Goal: Task Accomplishment & Management: Manage account settings

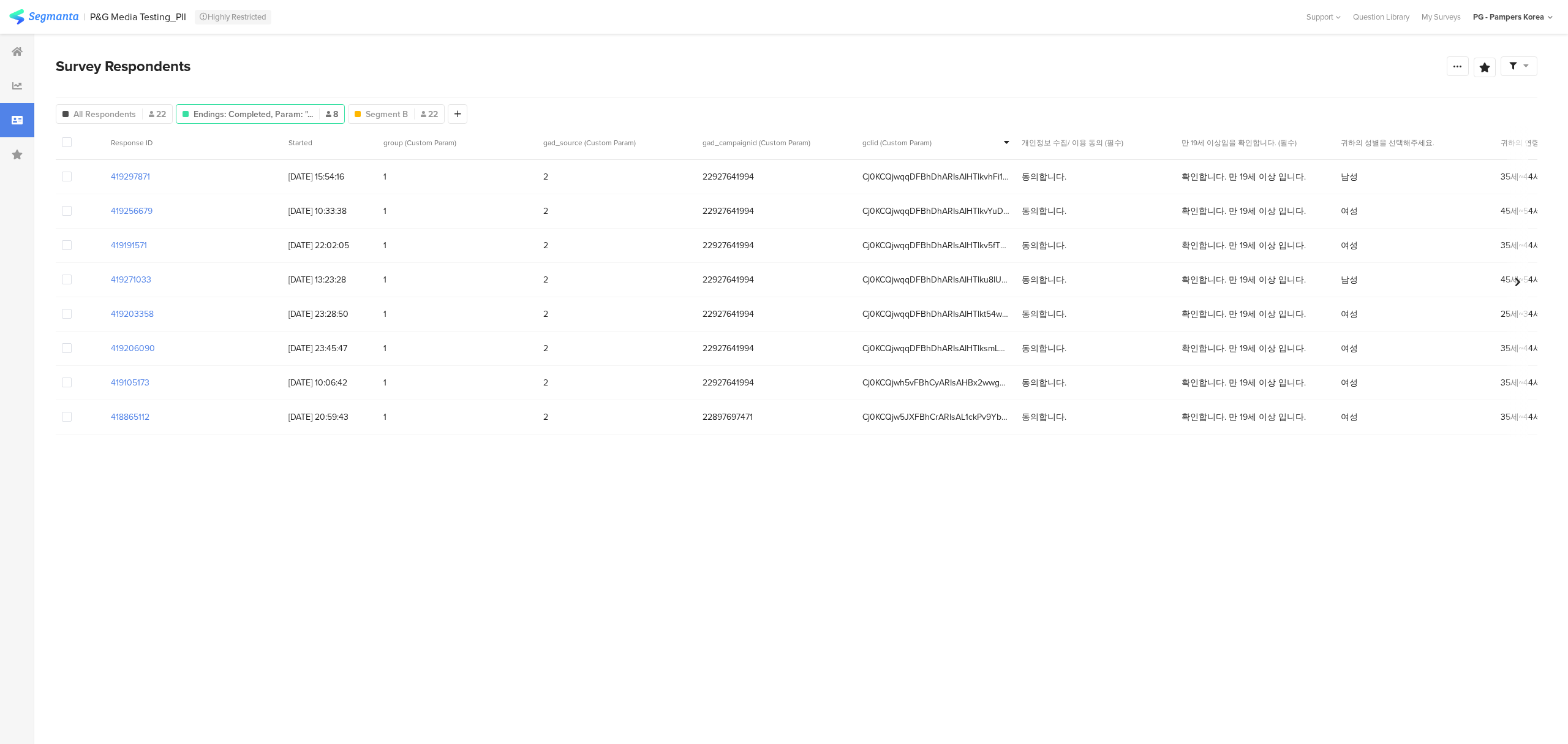
click at [45, 13] on img at bounding box center [44, 17] width 69 height 16
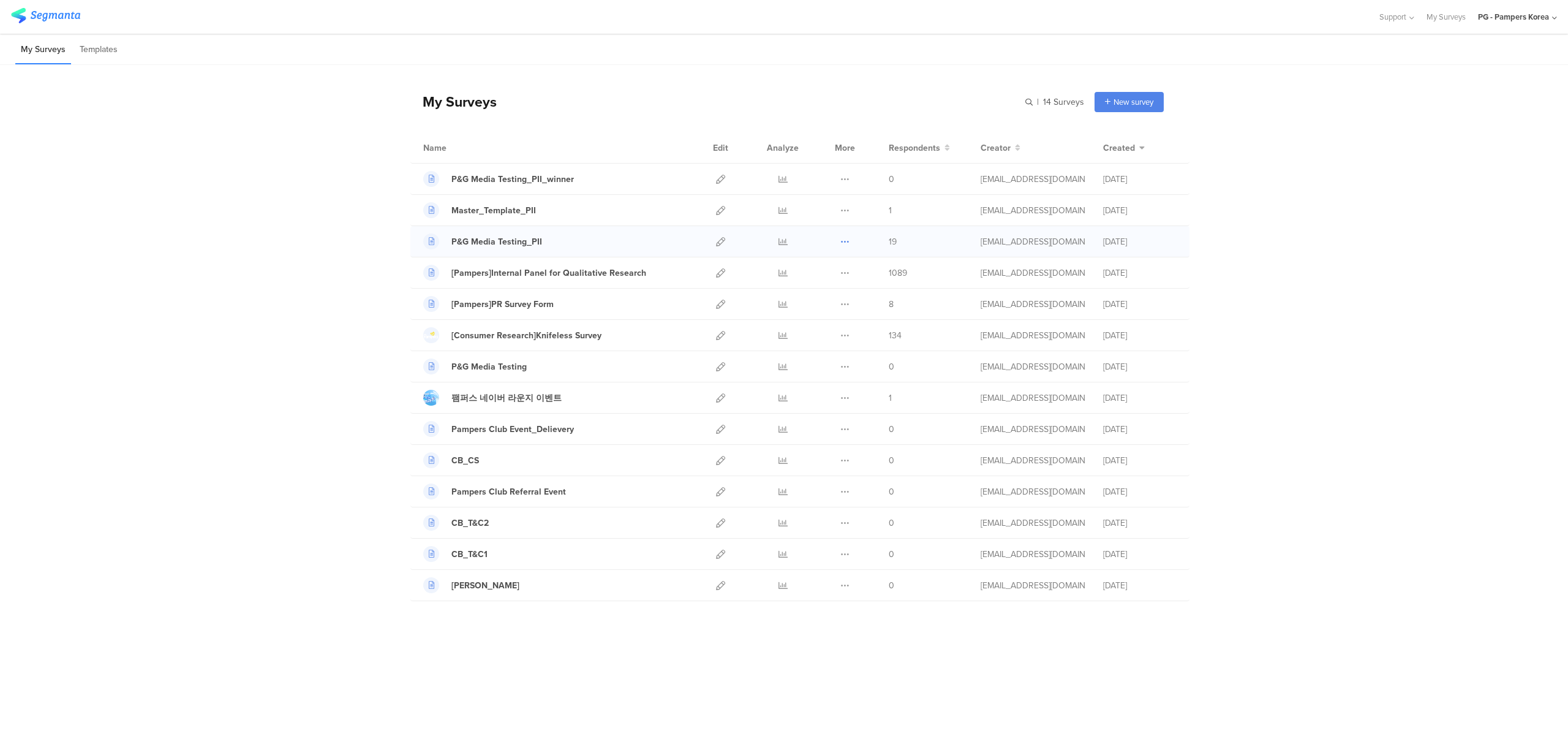
click at [844, 243] on icon at bounding box center [845, 241] width 9 height 9
click at [779, 244] on icon at bounding box center [783, 241] width 9 height 9
click at [720, 243] on icon at bounding box center [720, 241] width 9 height 9
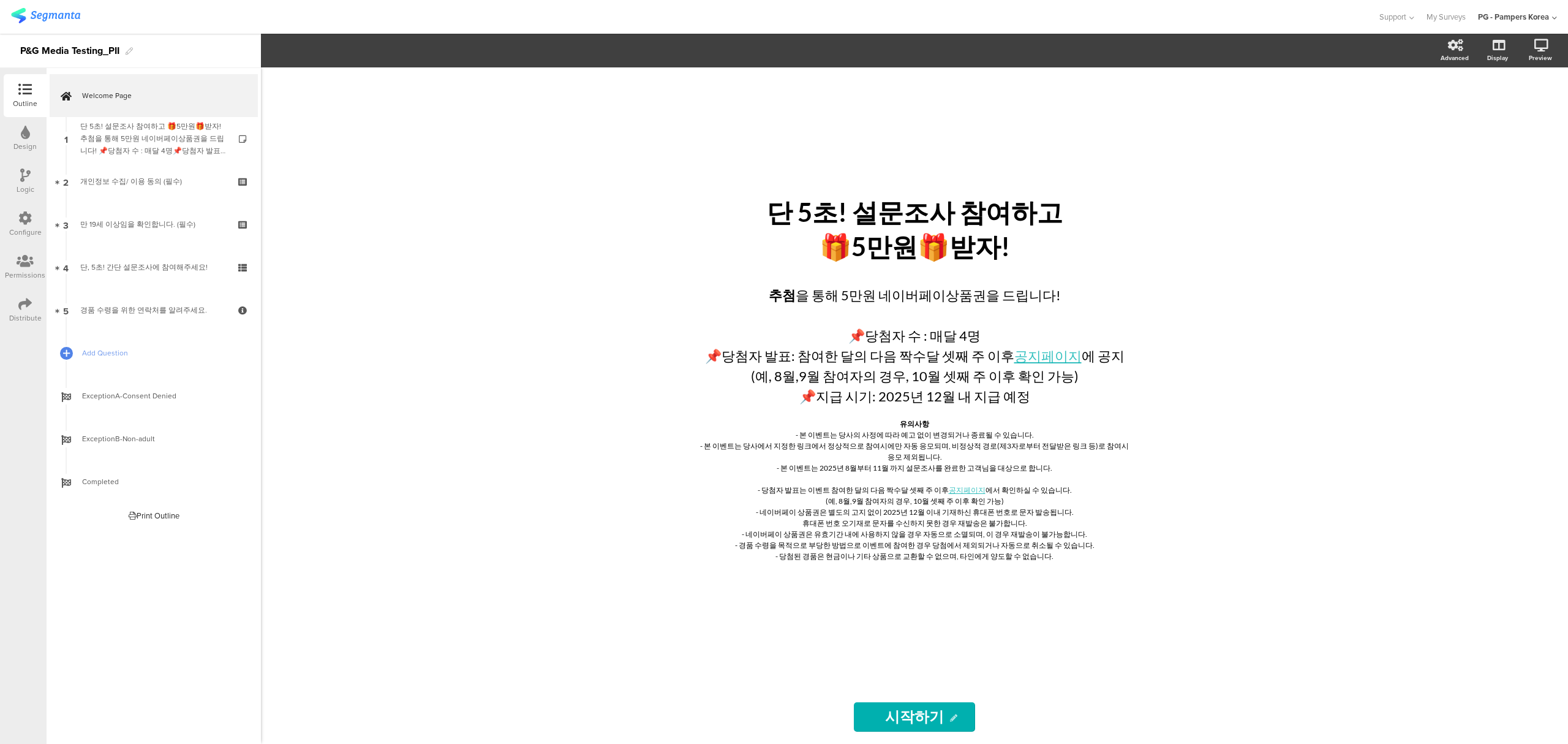
click at [25, 272] on div "Permissions" at bounding box center [25, 274] width 40 height 11
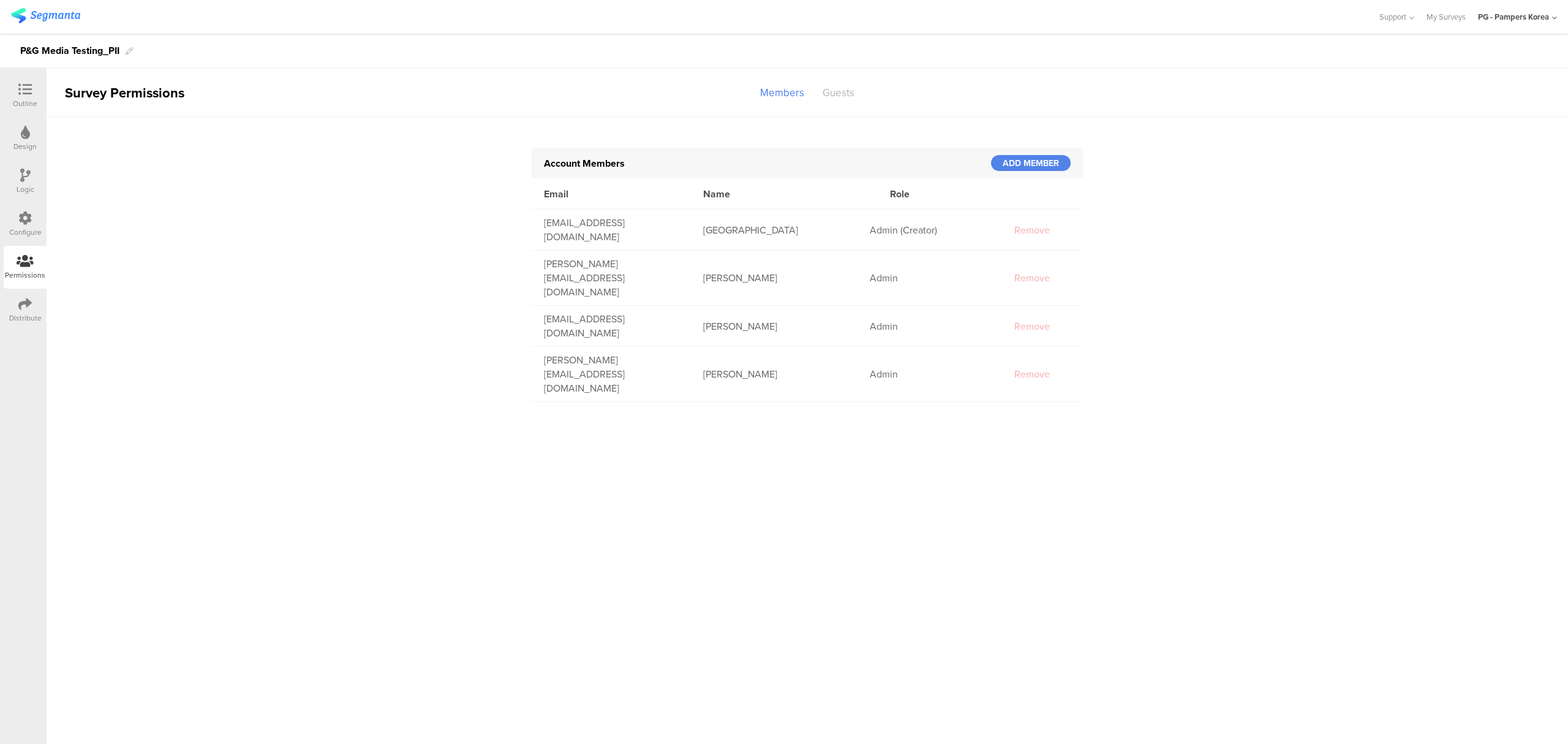
click at [844, 91] on div "Guests" at bounding box center [838, 92] width 50 height 21
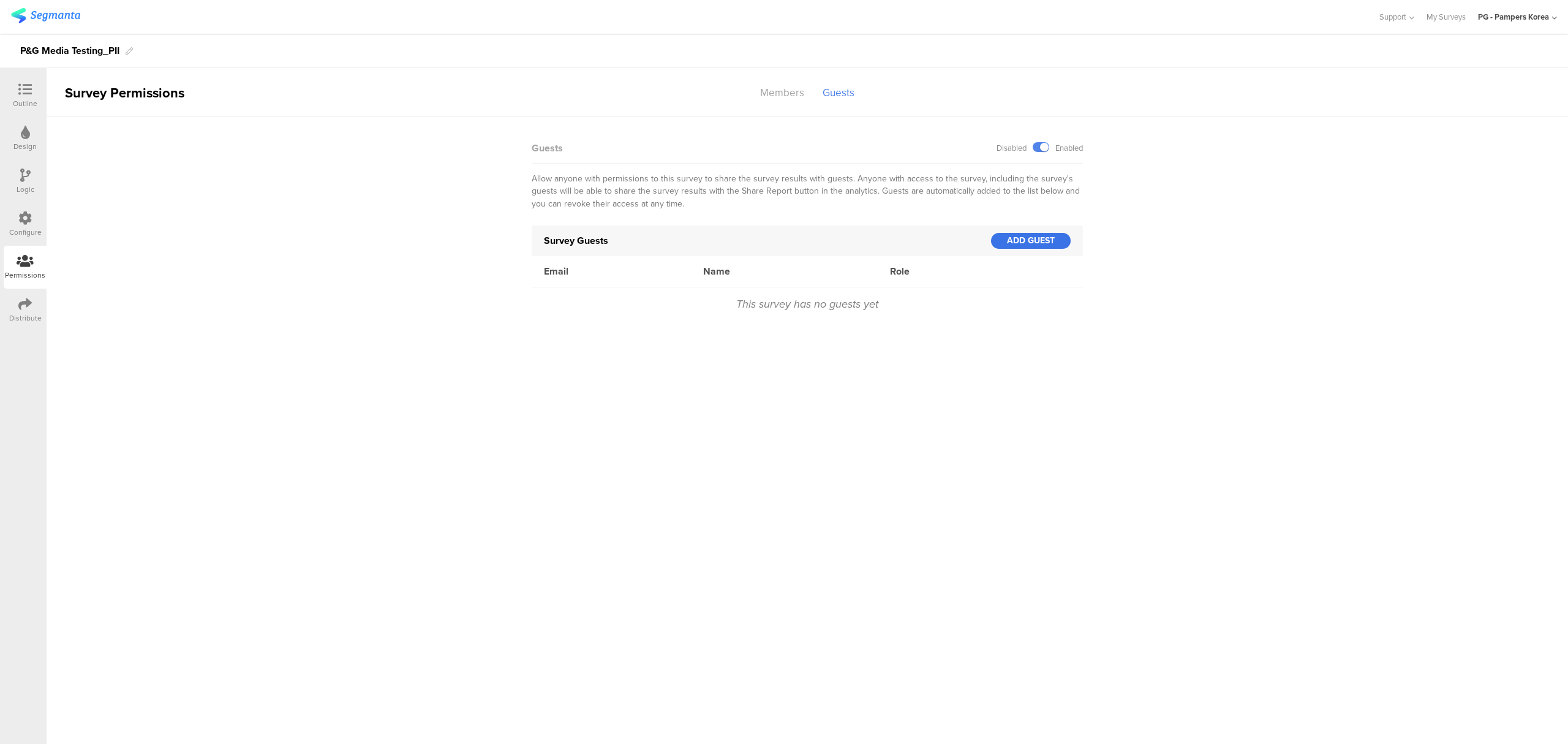
click at [1045, 243] on div "ADD GUEST" at bounding box center [1030, 240] width 79 height 16
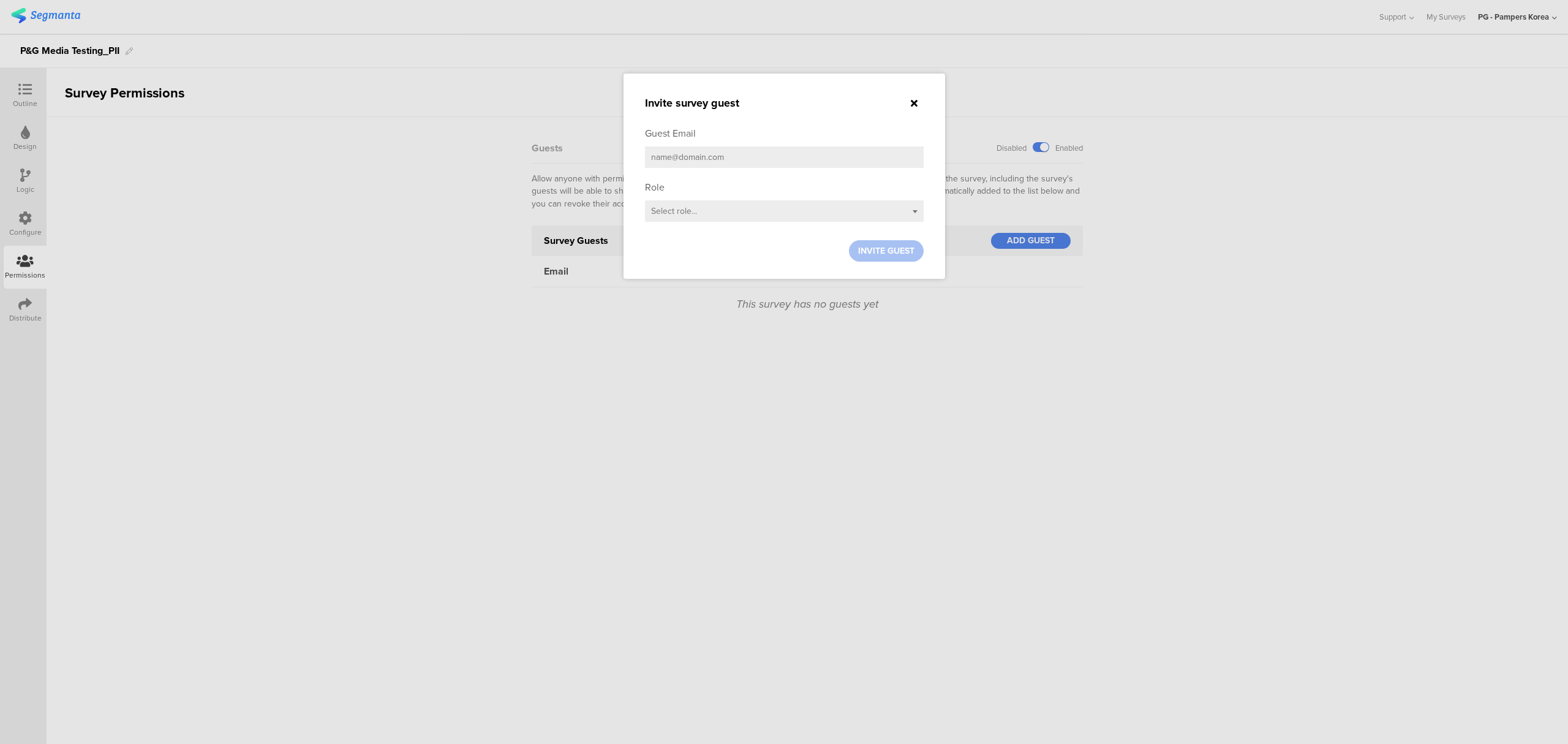
click at [810, 154] on input "email" at bounding box center [784, 157] width 279 height 21
click at [721, 150] on input "email" at bounding box center [784, 157] width 279 height 21
paste input "shah.a.12@pg.com"
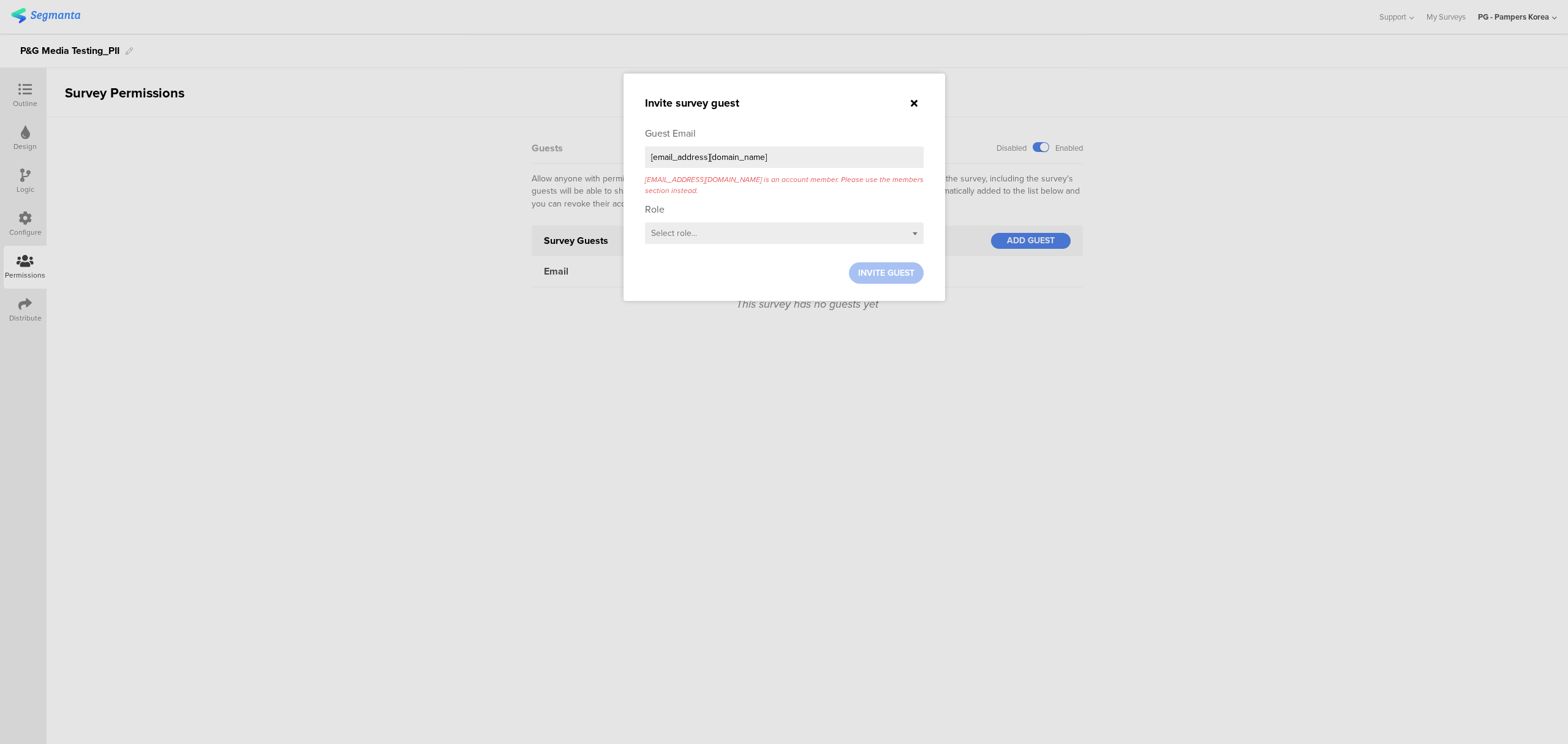
type input "shah.a.12@pg.com"
click at [795, 235] on div "Role Select role..." at bounding box center [784, 226] width 279 height 48
click at [921, 103] on div at bounding box center [915, 102] width 18 height 14
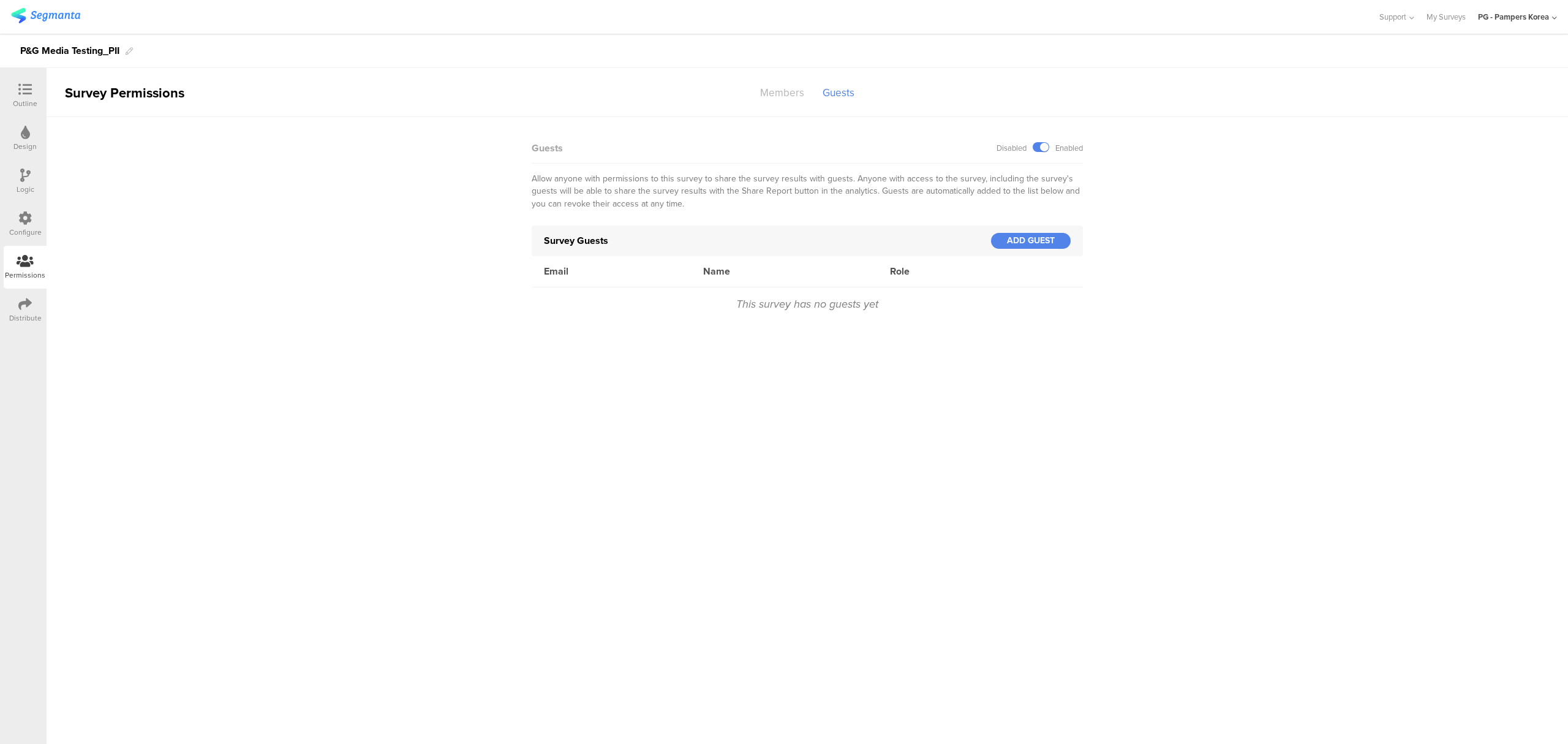
click at [789, 94] on div "Members" at bounding box center [783, 92] width 63 height 21
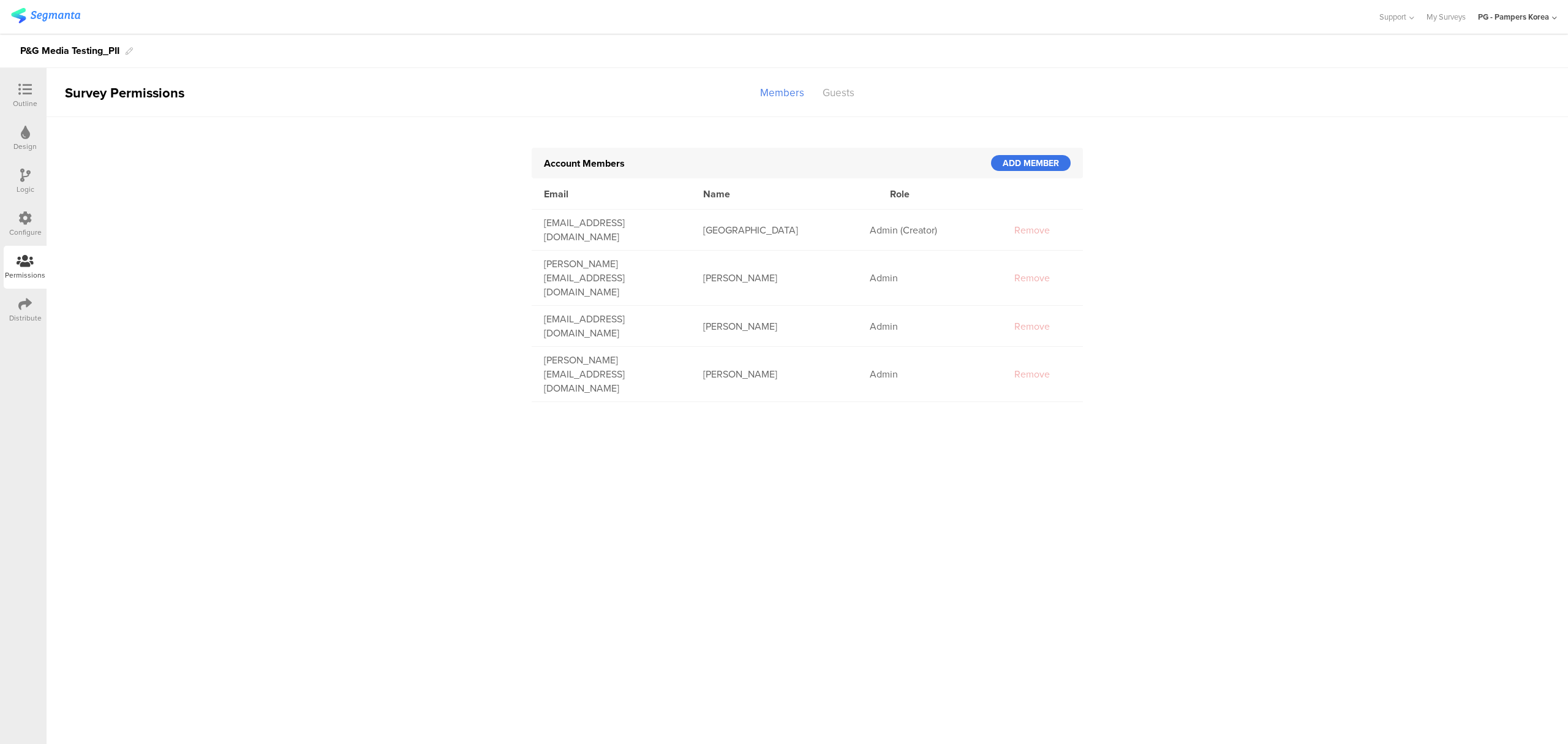
click at [1026, 164] on div "ADD MEMBER" at bounding box center [1030, 163] width 79 height 16
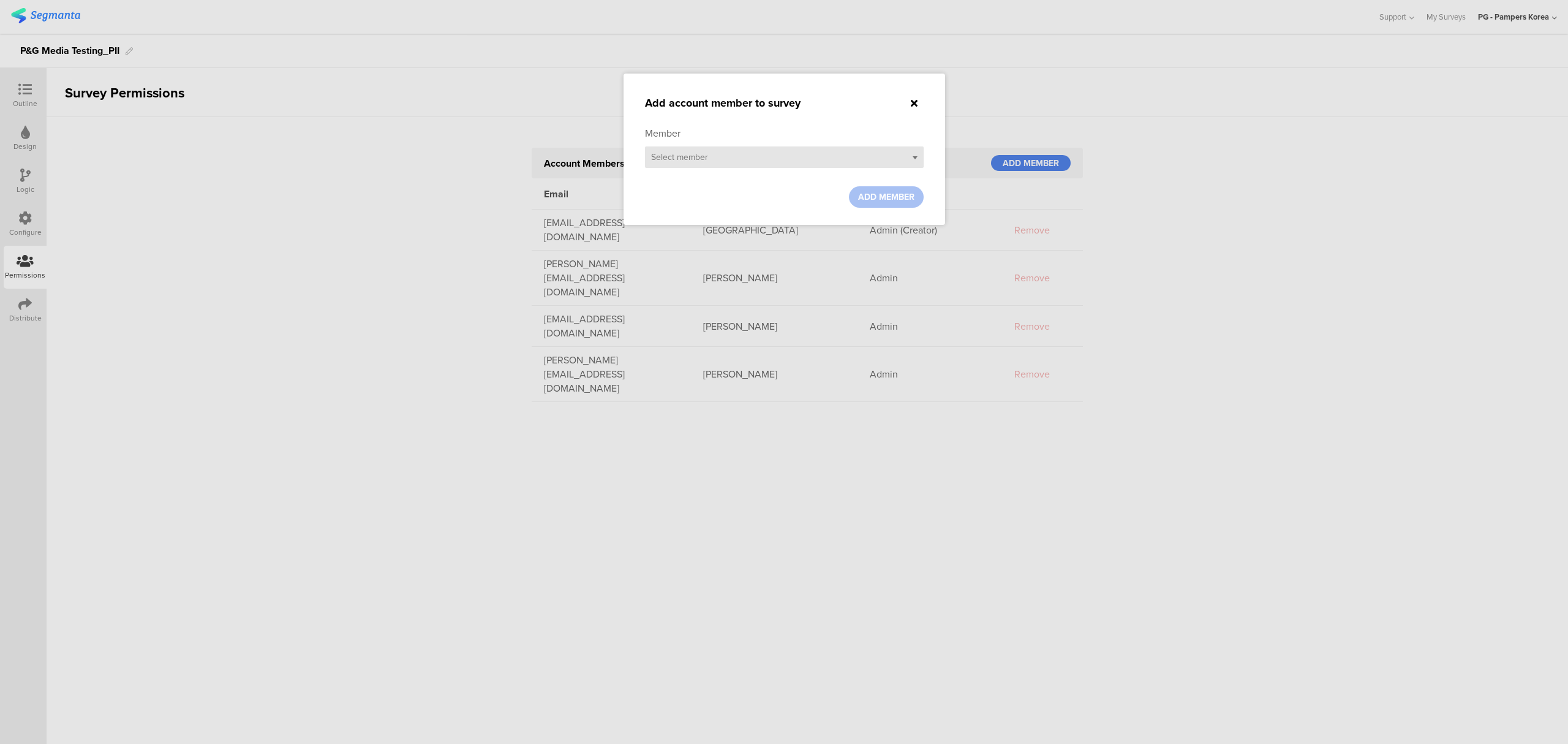
click at [770, 160] on div "Select member" at bounding box center [784, 157] width 279 height 21
click at [770, 182] on div "aashay shah (shah.a.12@pg.com)" at bounding box center [784, 178] width 279 height 18
click at [887, 197] on span "ADD MEMBER" at bounding box center [886, 197] width 56 height 13
click at [1148, 279] on div at bounding box center [784, 372] width 1568 height 744
click at [917, 101] on div at bounding box center [915, 102] width 18 height 14
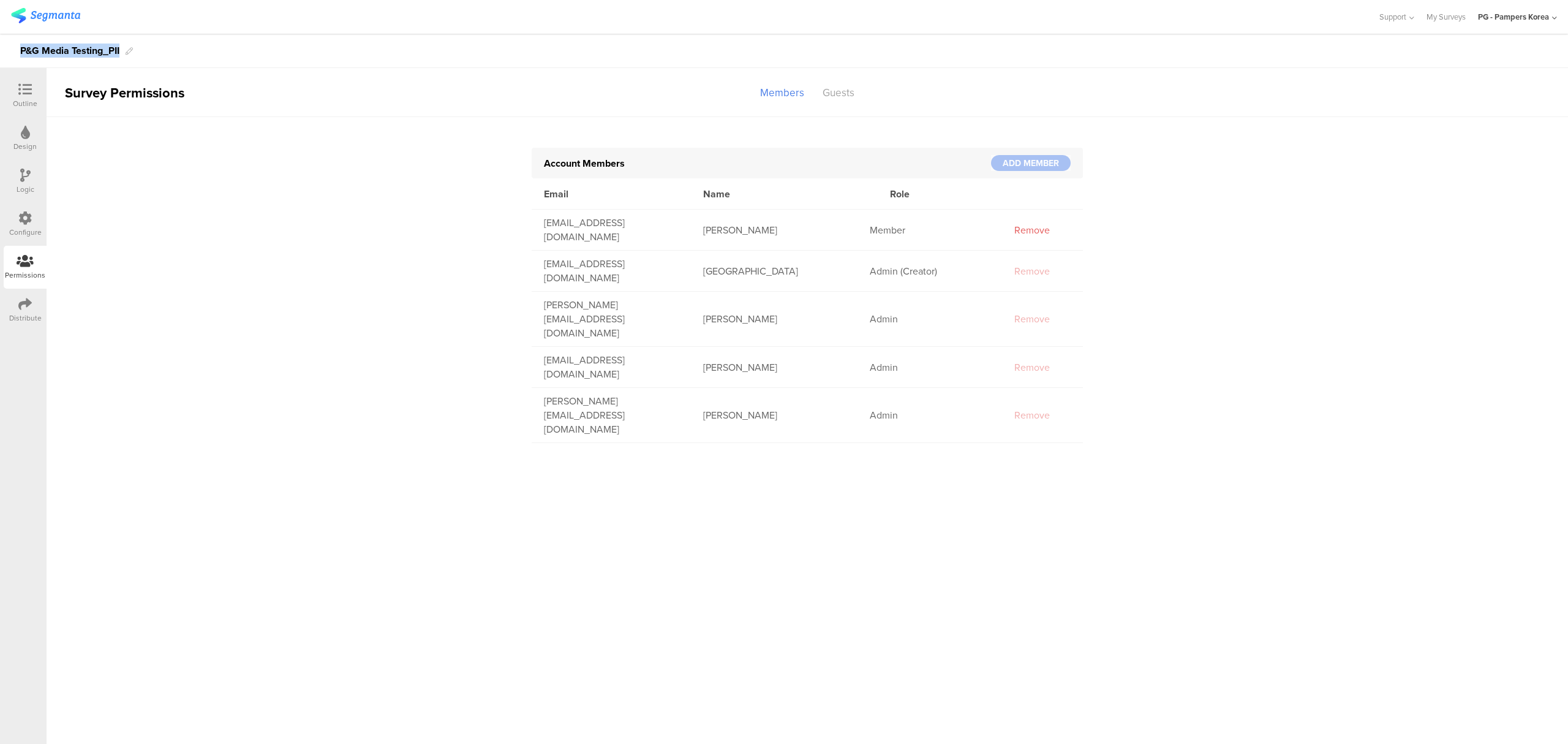
drag, startPoint x: 18, startPoint y: 48, endPoint x: 125, endPoint y: 58, distance: 107.5
click at [125, 58] on div "P&G Media Testing_PII" at bounding box center [784, 51] width 1568 height 35
copy div "P&G Media Testing_PII"
